Goal: Navigation & Orientation: Find specific page/section

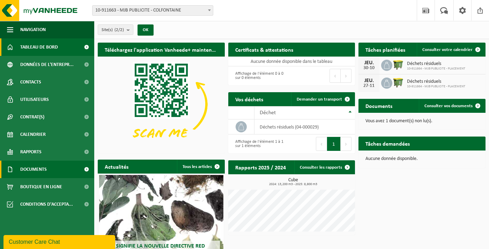
click at [50, 166] on link "Documents" at bounding box center [47, 169] width 94 height 17
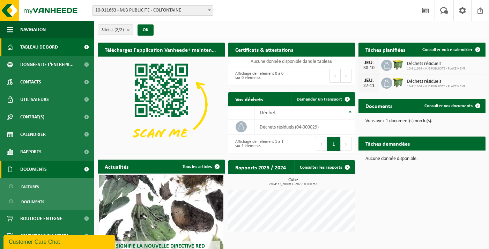
click at [50, 166] on link "Documents" at bounding box center [47, 169] width 94 height 17
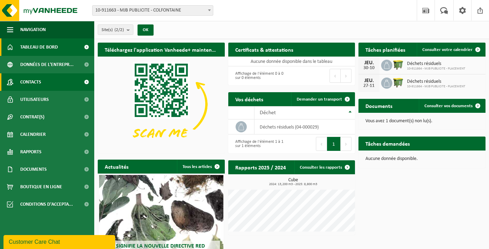
click at [54, 86] on link "Contacts" at bounding box center [47, 81] width 94 height 17
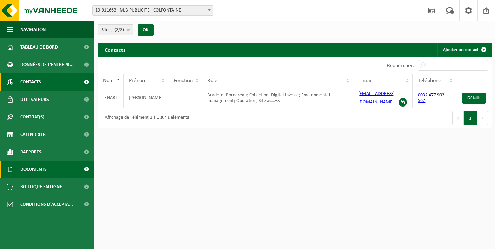
click at [40, 169] on span "Documents" at bounding box center [33, 169] width 27 height 17
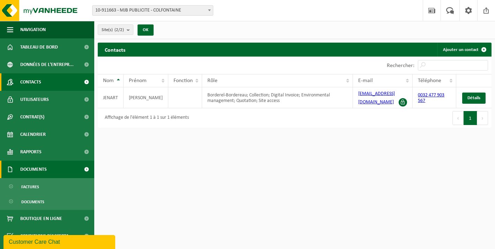
click at [58, 170] on link "Documents" at bounding box center [47, 169] width 94 height 17
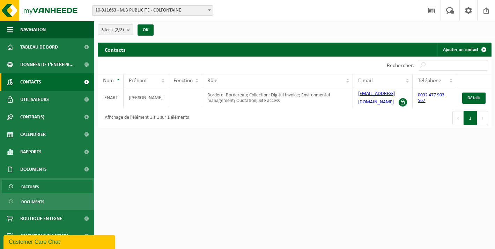
click at [43, 190] on link "Factures" at bounding box center [47, 186] width 91 height 13
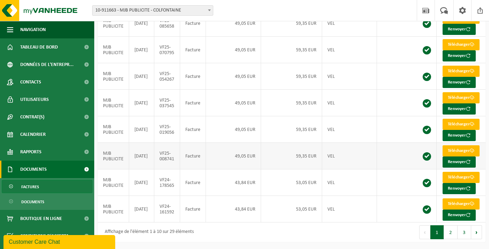
scroll to position [61, 0]
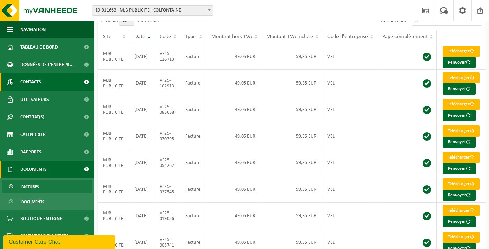
click at [21, 82] on span "Contacts" at bounding box center [30, 81] width 21 height 17
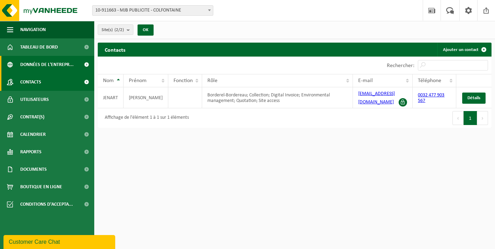
click at [52, 66] on span "Données de l'entrepr..." at bounding box center [46, 64] width 53 height 17
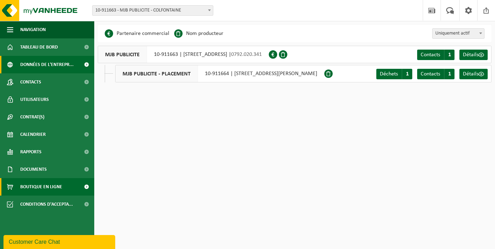
click at [51, 191] on span "Boutique en ligne" at bounding box center [41, 186] width 42 height 17
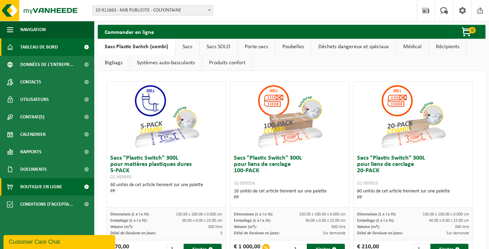
click at [49, 47] on span "Tableau de bord" at bounding box center [39, 46] width 38 height 17
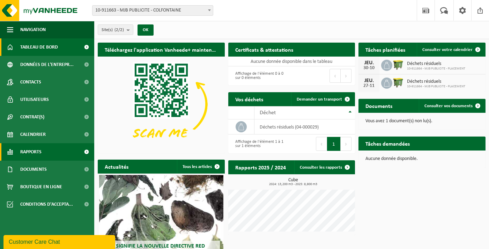
click at [39, 151] on span "Rapports" at bounding box center [30, 151] width 21 height 17
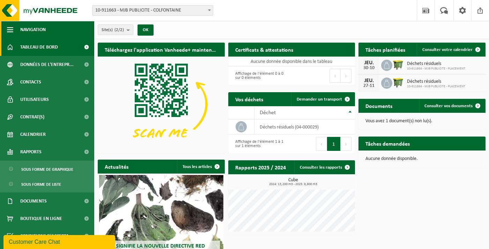
click at [37, 28] on span "Navigation" at bounding box center [32, 29] width 25 height 17
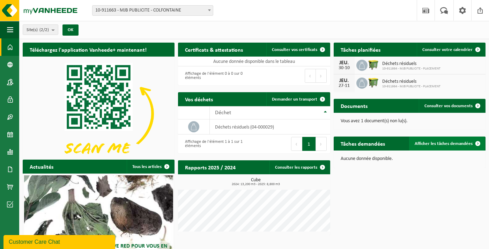
click at [441, 145] on span "Afficher les tâches demandées" at bounding box center [444, 143] width 58 height 5
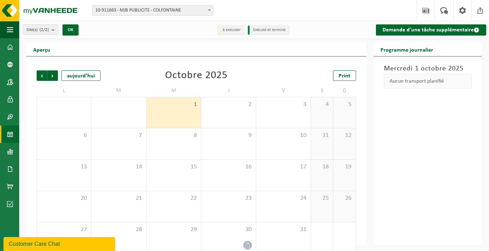
click at [169, 121] on div "1" at bounding box center [174, 112] width 54 height 31
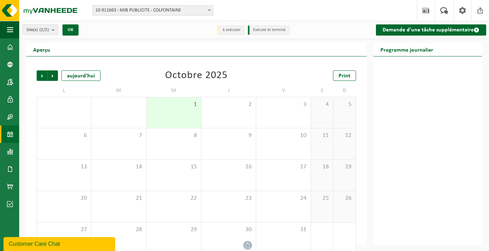
click at [169, 121] on div "1" at bounding box center [174, 112] width 54 height 31
